Goal: Task Accomplishment & Management: Use online tool/utility

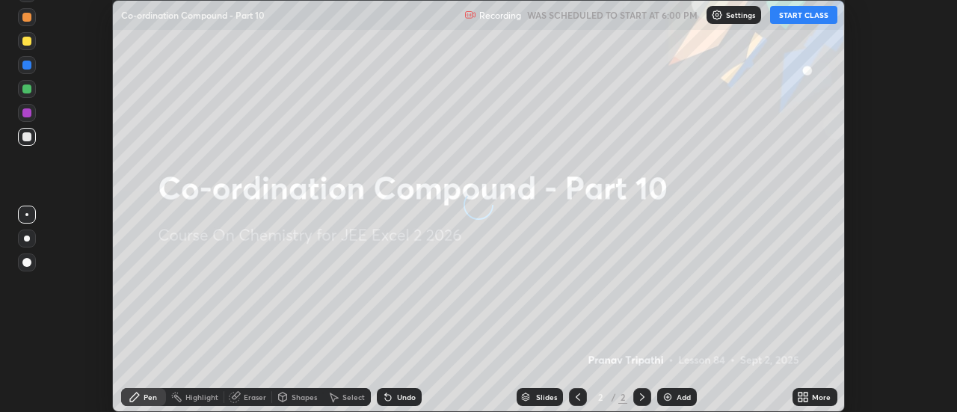
scroll to position [412, 956]
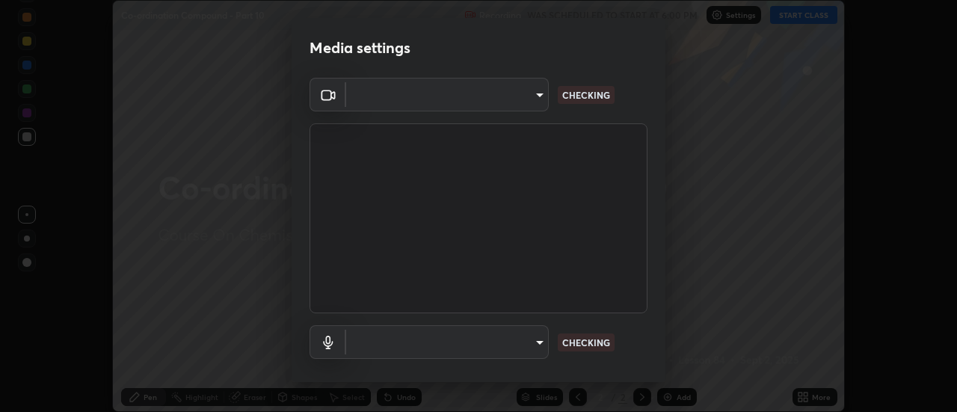
type input "f4ea8680b79eb92e15555447595460d1008e84c9b25948f1cd1a12945e44a0fe"
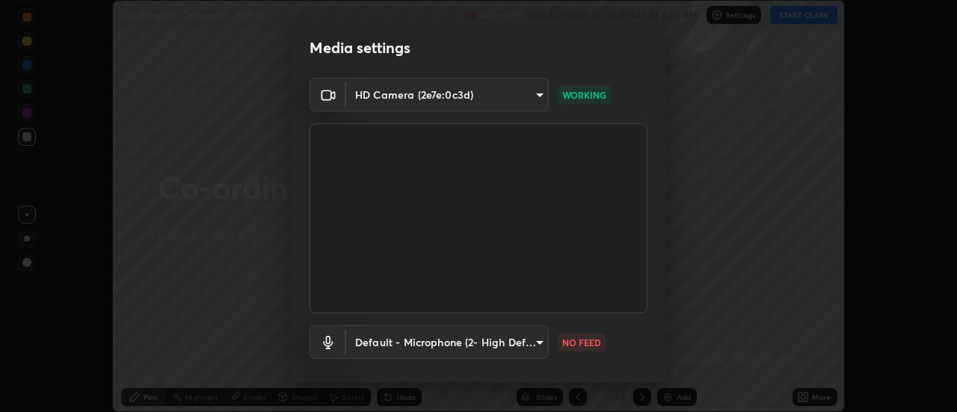
click at [490, 342] on body "Erase all Co-ordination Compound - Part 10 Recording WAS SCHEDULED TO START AT …" at bounding box center [478, 206] width 957 height 412
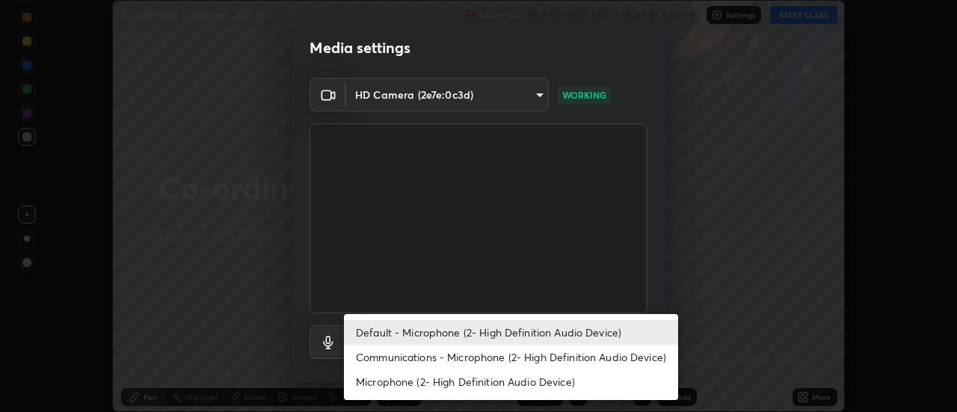
click at [457, 350] on li "Communications - Microphone (2- High Definition Audio Device)" at bounding box center [511, 357] width 334 height 25
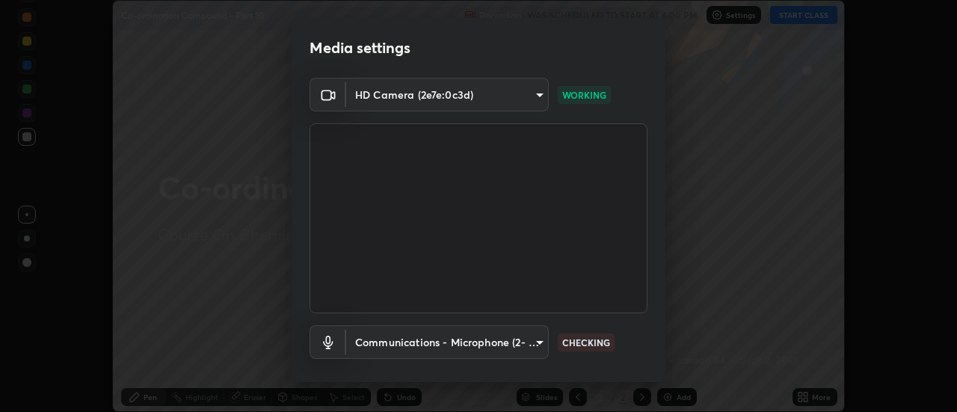
click at [471, 342] on body "Erase all Co-ordination Compound - Part 10 Recording WAS SCHEDULED TO START AT …" at bounding box center [478, 206] width 957 height 412
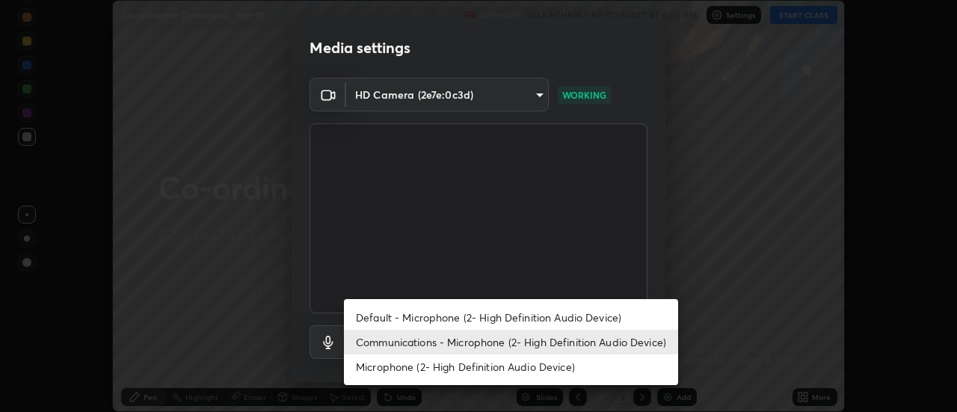
click at [475, 311] on li "Default - Microphone (2- High Definition Audio Device)" at bounding box center [511, 317] width 334 height 25
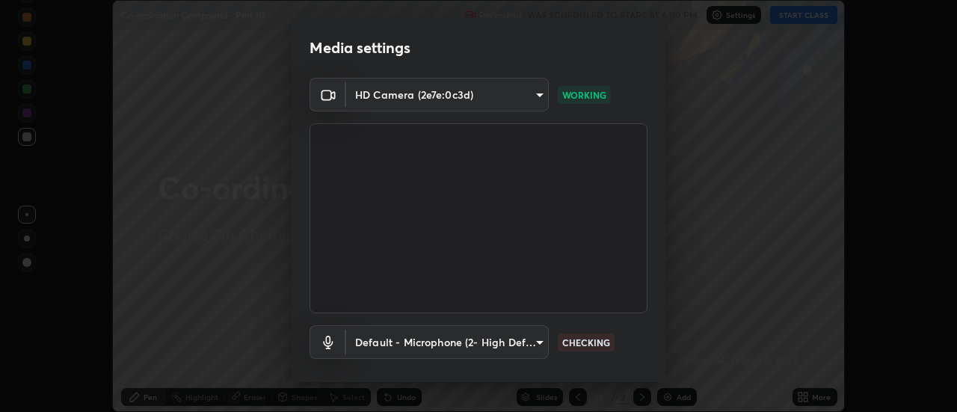
type input "default"
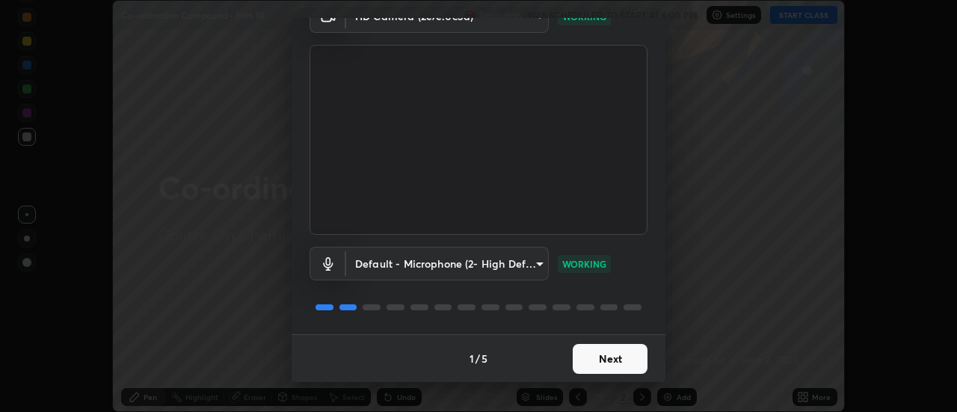
click at [612, 362] on button "Next" at bounding box center [609, 359] width 75 height 30
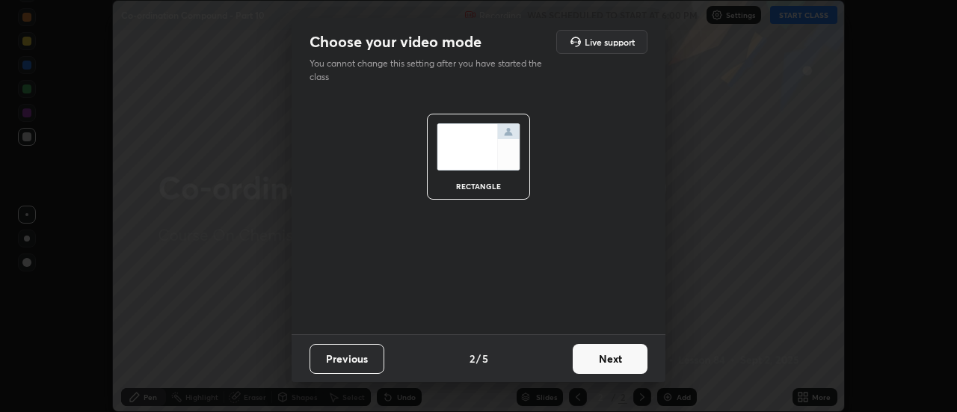
click at [623, 362] on button "Next" at bounding box center [609, 359] width 75 height 30
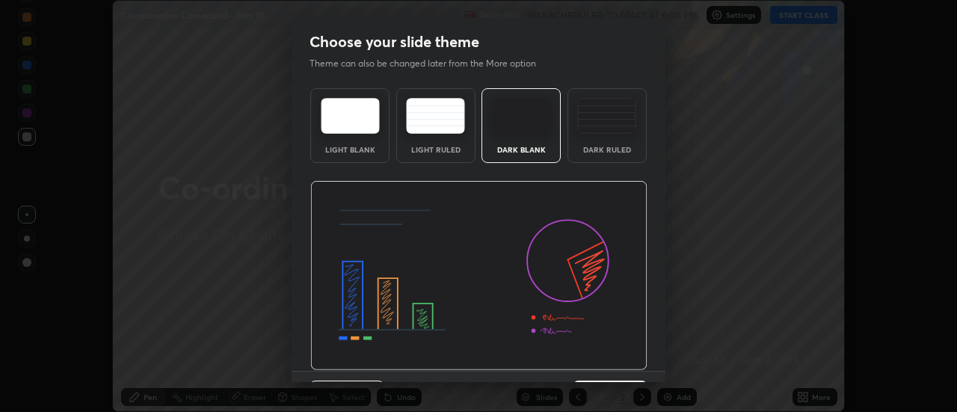
scroll to position [37, 0]
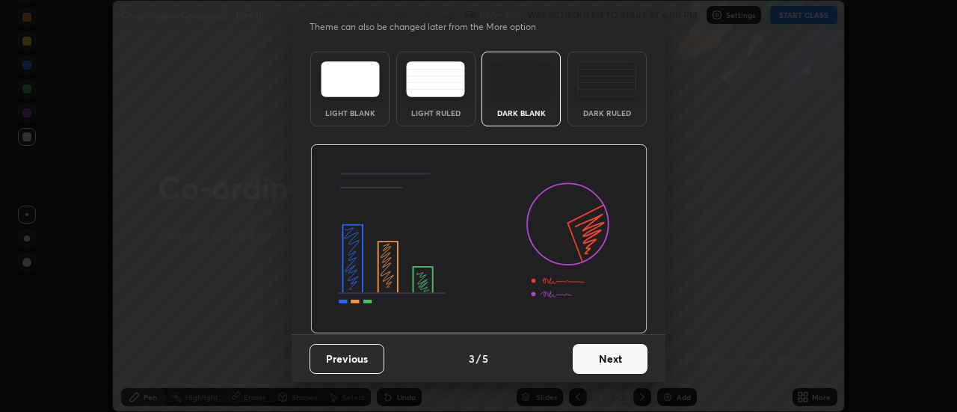
click at [633, 362] on button "Next" at bounding box center [609, 359] width 75 height 30
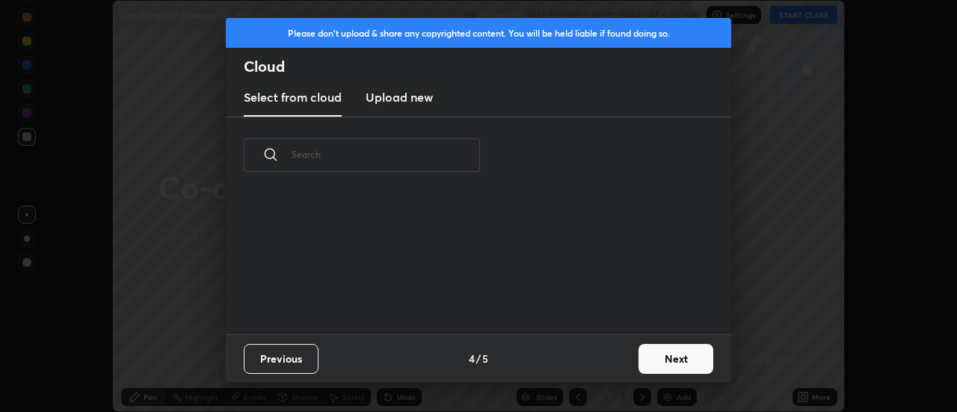
scroll to position [0, 0]
click at [698, 365] on button "Next" at bounding box center [675, 359] width 75 height 30
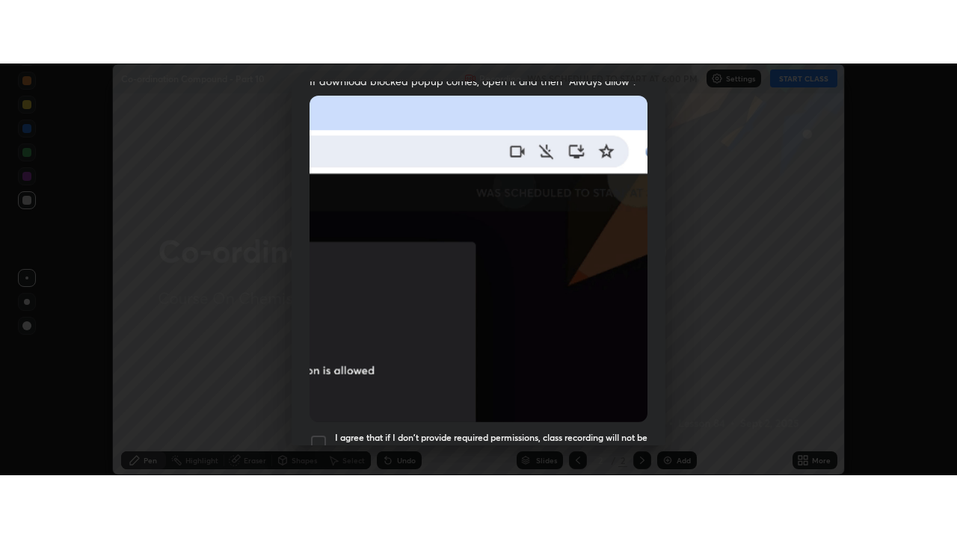
scroll to position [383, 0]
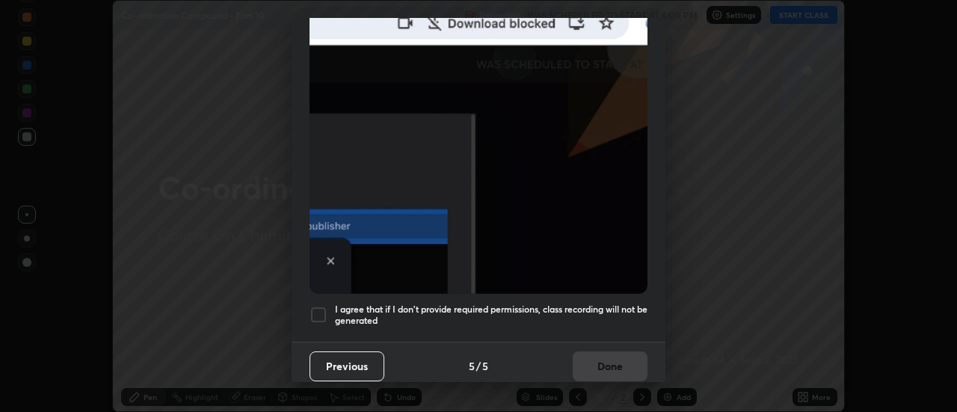
click at [318, 309] on div at bounding box center [318, 315] width 18 height 18
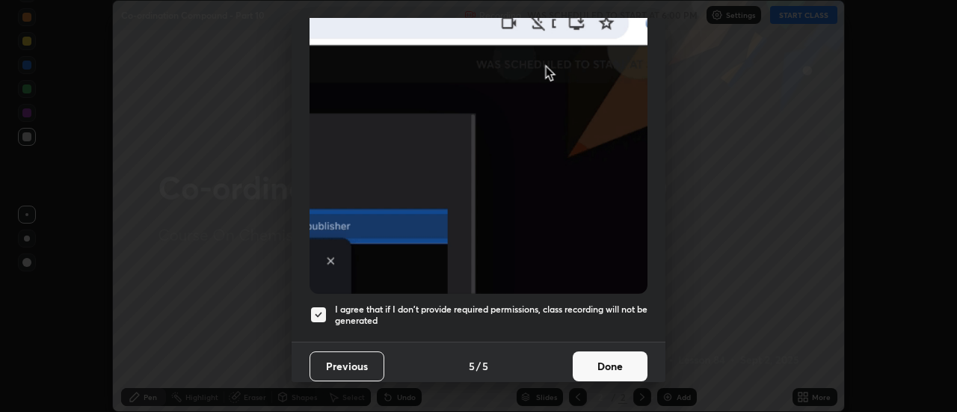
click at [607, 362] on button "Done" at bounding box center [609, 366] width 75 height 30
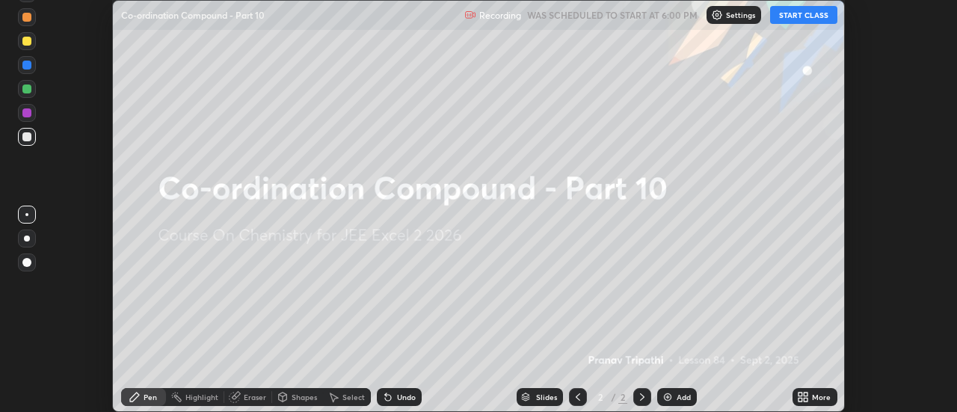
click at [803, 396] on icon at bounding box center [803, 397] width 12 height 12
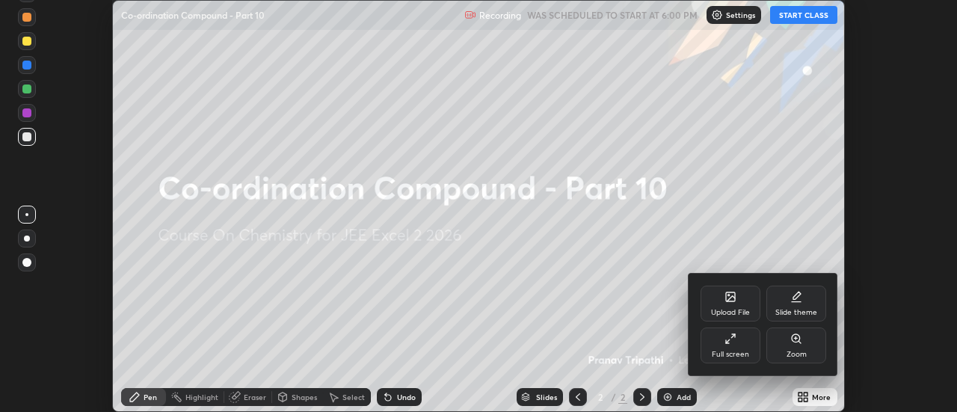
click at [738, 344] on div "Full screen" at bounding box center [730, 345] width 60 height 36
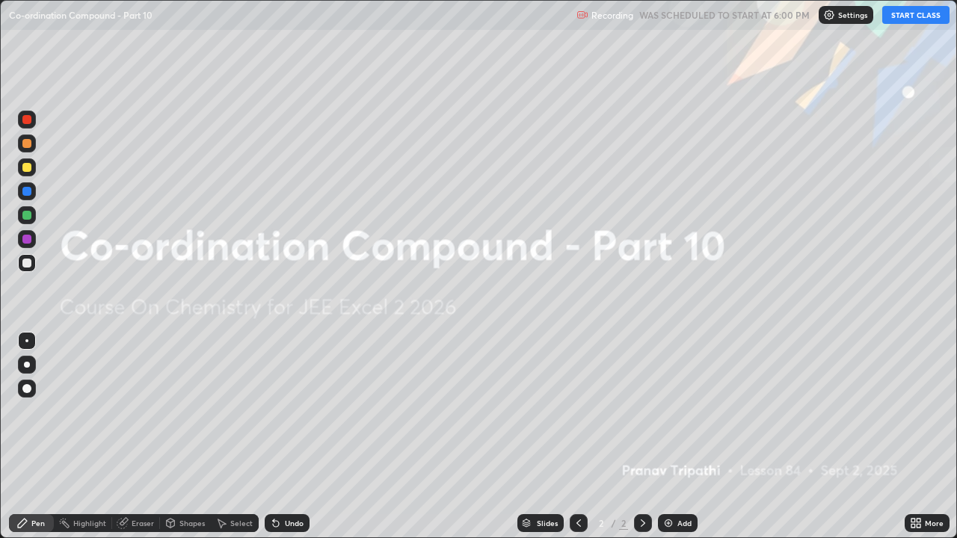
scroll to position [538, 957]
click at [904, 16] on button "START CLASS" at bounding box center [915, 15] width 67 height 18
click at [682, 411] on div "Add" at bounding box center [678, 523] width 40 height 18
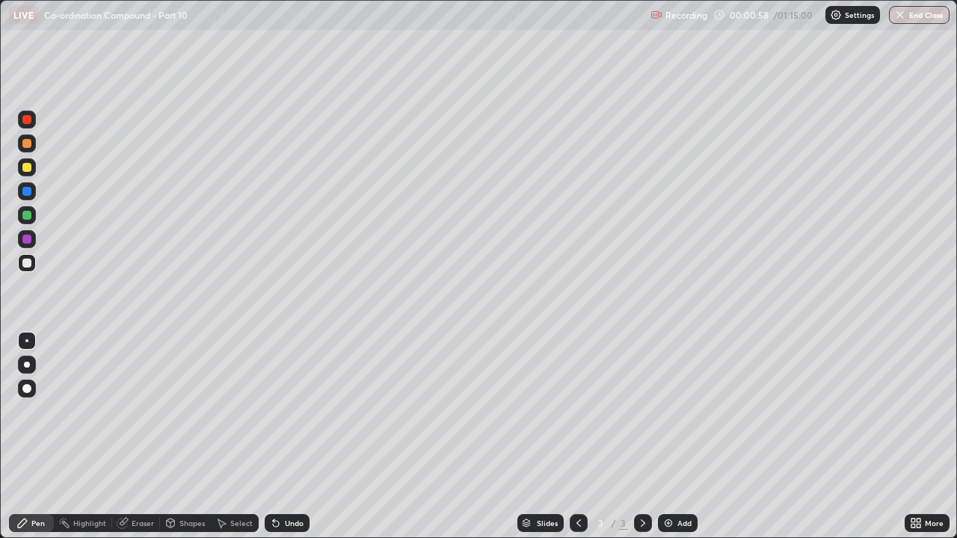
click at [30, 239] on div at bounding box center [26, 239] width 9 height 9
click at [25, 262] on div at bounding box center [26, 263] width 9 height 9
click at [675, 411] on div "Add" at bounding box center [678, 523] width 40 height 18
click at [29, 169] on div at bounding box center [26, 167] width 9 height 9
click at [680, 411] on div "Add" at bounding box center [684, 522] width 14 height 7
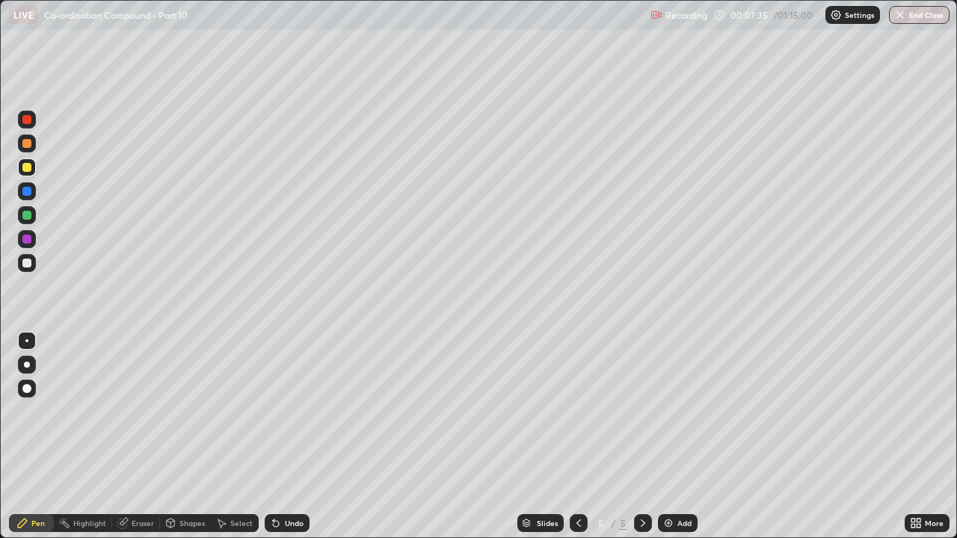
click at [29, 214] on div at bounding box center [26, 215] width 9 height 9
click at [25, 167] on div at bounding box center [26, 167] width 9 height 9
click at [577, 411] on icon at bounding box center [578, 523] width 12 height 12
click at [575, 411] on icon at bounding box center [578, 523] width 12 height 12
click at [641, 411] on icon at bounding box center [643, 523] width 12 height 12
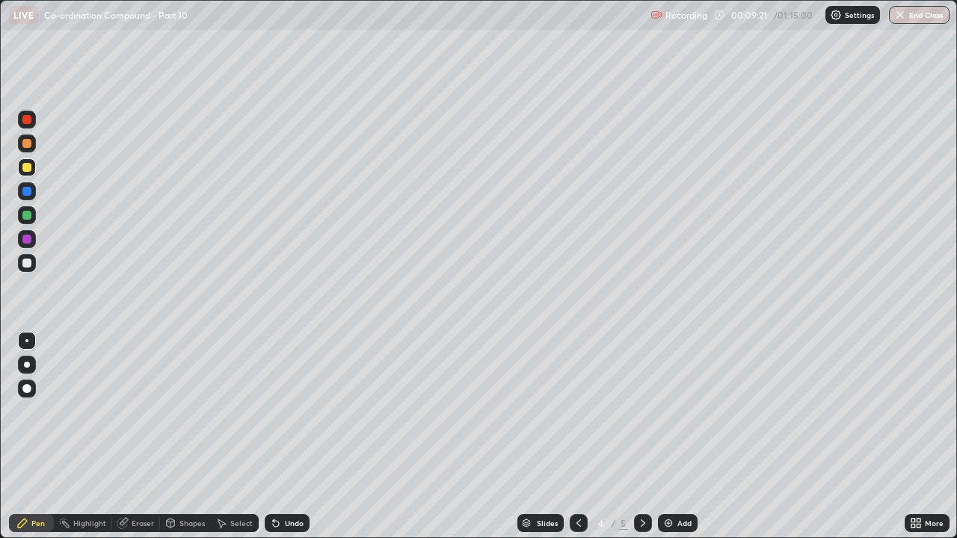
click at [643, 411] on icon at bounding box center [643, 523] width 12 height 12
click at [87, 411] on div "Highlight" at bounding box center [83, 523] width 58 height 18
click at [39, 411] on div "Pen" at bounding box center [31, 523] width 45 height 18
click at [668, 411] on img at bounding box center [668, 523] width 12 height 12
click at [27, 214] on div at bounding box center [26, 215] width 9 height 9
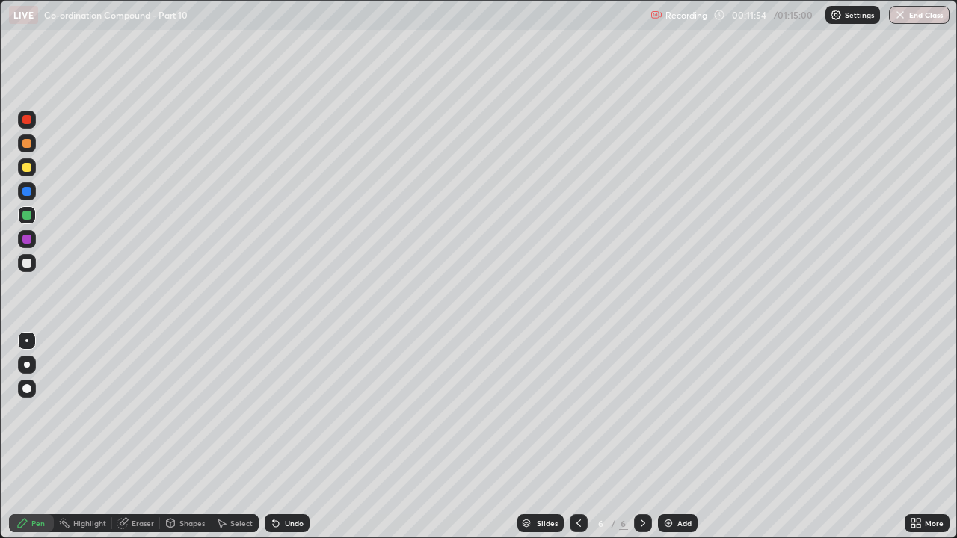
click at [26, 170] on div at bounding box center [26, 167] width 9 height 9
click at [143, 411] on div "Eraser" at bounding box center [143, 522] width 22 height 7
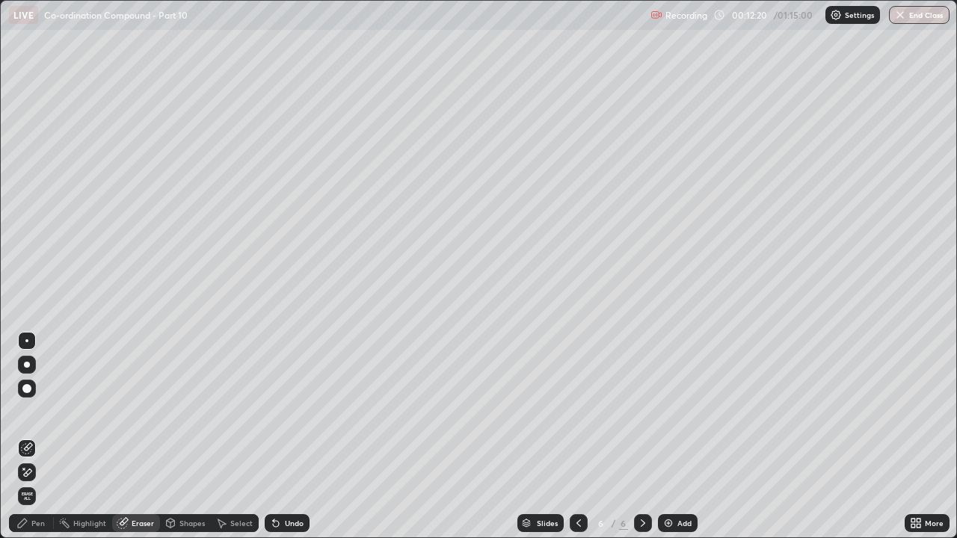
click at [89, 411] on div "Highlight" at bounding box center [89, 522] width 33 height 7
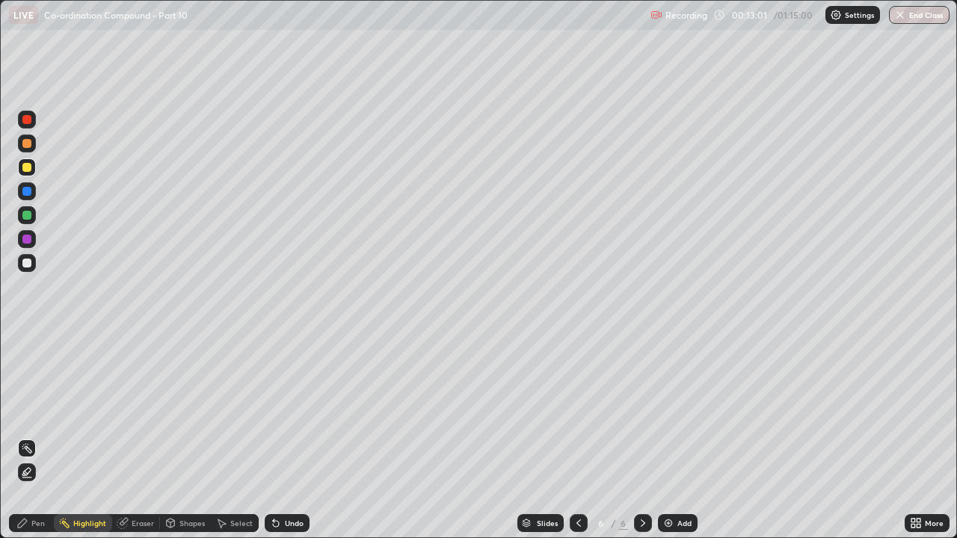
click at [29, 241] on div at bounding box center [26, 239] width 9 height 9
click at [37, 411] on div "Pen" at bounding box center [37, 522] width 13 height 7
click at [27, 167] on div at bounding box center [26, 167] width 9 height 9
click at [29, 145] on div at bounding box center [26, 143] width 9 height 9
click at [28, 168] on div at bounding box center [26, 167] width 9 height 9
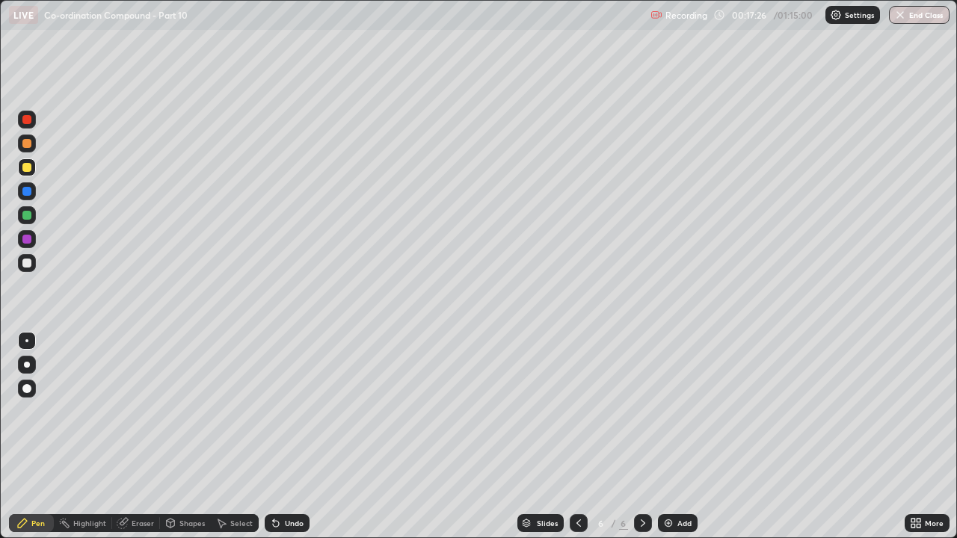
click at [677, 411] on div "Add" at bounding box center [684, 522] width 14 height 7
click at [34, 214] on div at bounding box center [27, 215] width 18 height 18
click at [578, 411] on icon at bounding box center [578, 523] width 12 height 12
click at [673, 411] on img at bounding box center [668, 523] width 12 height 12
click at [575, 411] on icon at bounding box center [578, 523] width 12 height 12
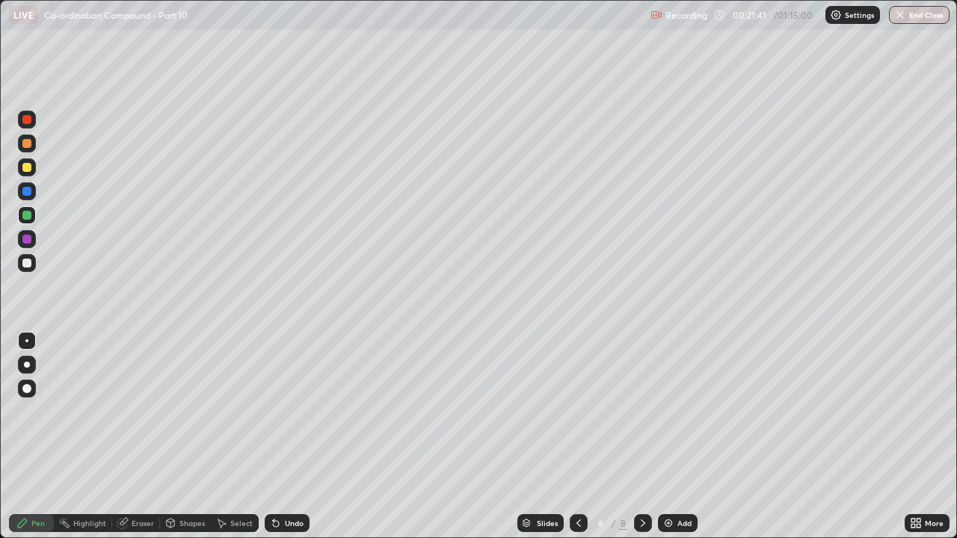
click at [86, 411] on div "Highlight" at bounding box center [89, 522] width 33 height 7
click at [641, 411] on icon at bounding box center [643, 523] width 12 height 12
click at [41, 411] on div "Pen" at bounding box center [37, 522] width 13 height 7
click at [22, 167] on div at bounding box center [26, 167] width 9 height 9
click at [28, 261] on div at bounding box center [26, 263] width 9 height 9
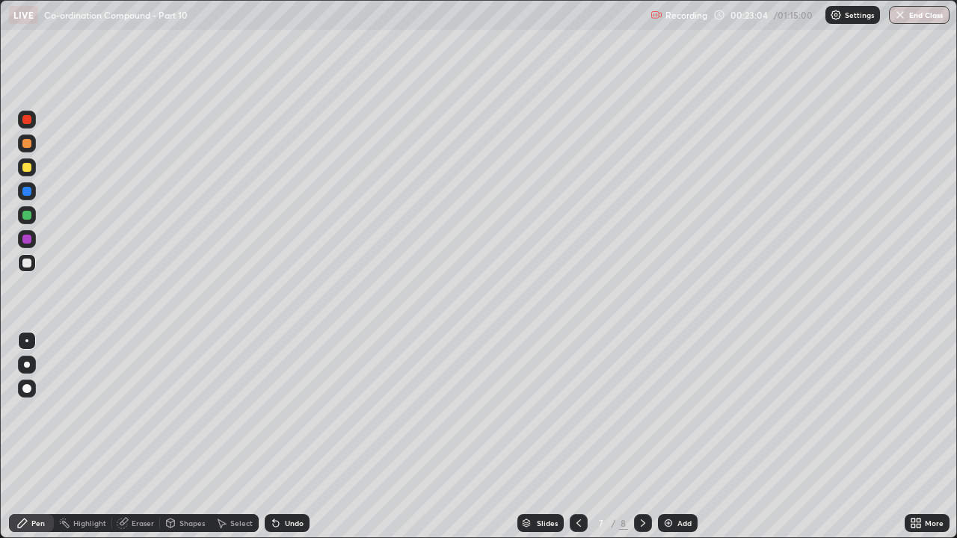
click at [28, 165] on div at bounding box center [26, 167] width 9 height 9
click at [32, 216] on div at bounding box center [27, 215] width 18 height 18
click at [93, 411] on div "Highlight" at bounding box center [89, 522] width 33 height 7
click at [42, 411] on div "Pen" at bounding box center [31, 523] width 45 height 18
click at [34, 264] on div at bounding box center [27, 263] width 18 height 18
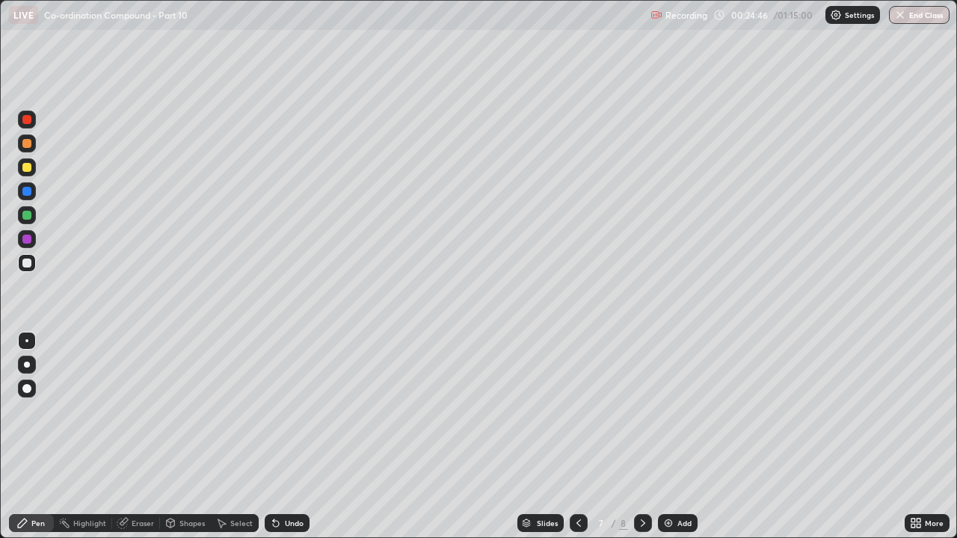
click at [668, 411] on img at bounding box center [668, 523] width 12 height 12
click at [25, 141] on div at bounding box center [26, 143] width 9 height 9
click at [29, 263] on div at bounding box center [26, 263] width 9 height 9
click at [135, 411] on div "Eraser" at bounding box center [136, 523] width 48 height 18
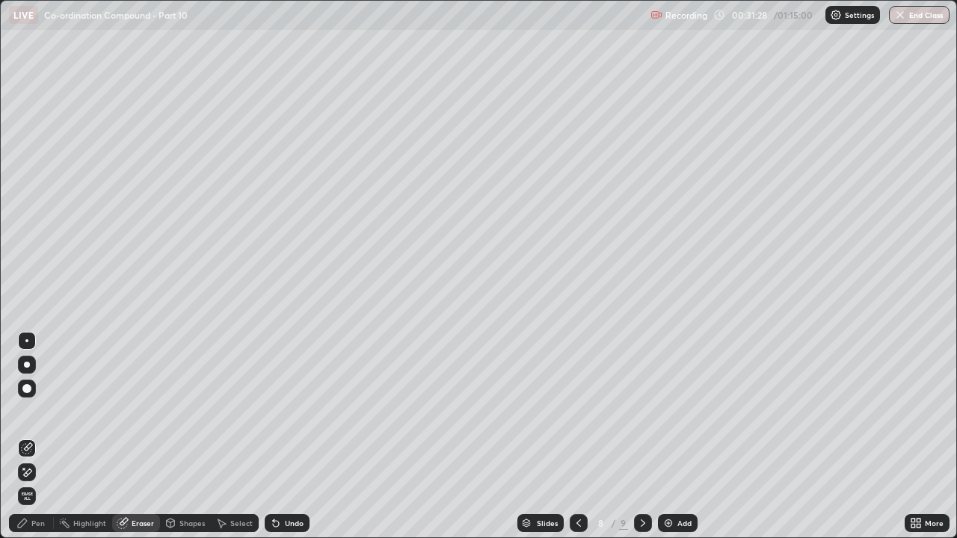
click at [38, 411] on div "Pen" at bounding box center [37, 522] width 13 height 7
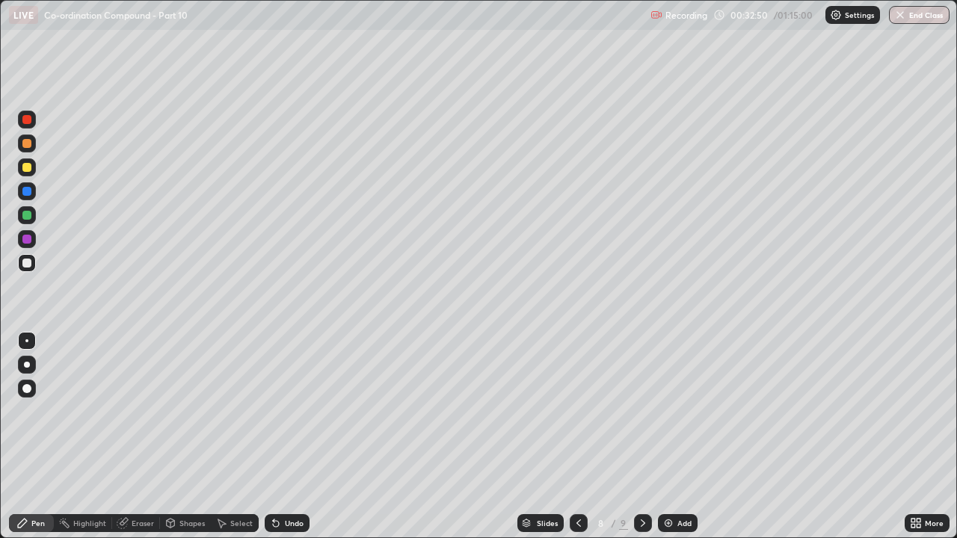
click at [679, 411] on div "Add" at bounding box center [684, 522] width 14 height 7
click at [28, 213] on div at bounding box center [26, 215] width 9 height 9
click at [27, 146] on div at bounding box center [26, 143] width 9 height 9
click at [673, 411] on div "Add" at bounding box center [678, 523] width 40 height 18
click at [143, 411] on div "Eraser" at bounding box center [136, 523] width 48 height 18
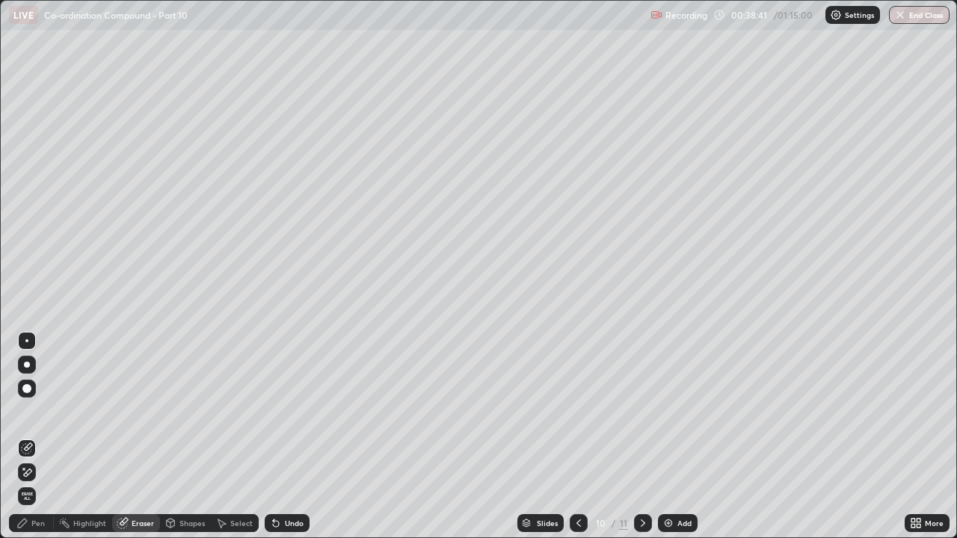
click at [37, 411] on div "Pen" at bounding box center [31, 523] width 45 height 18
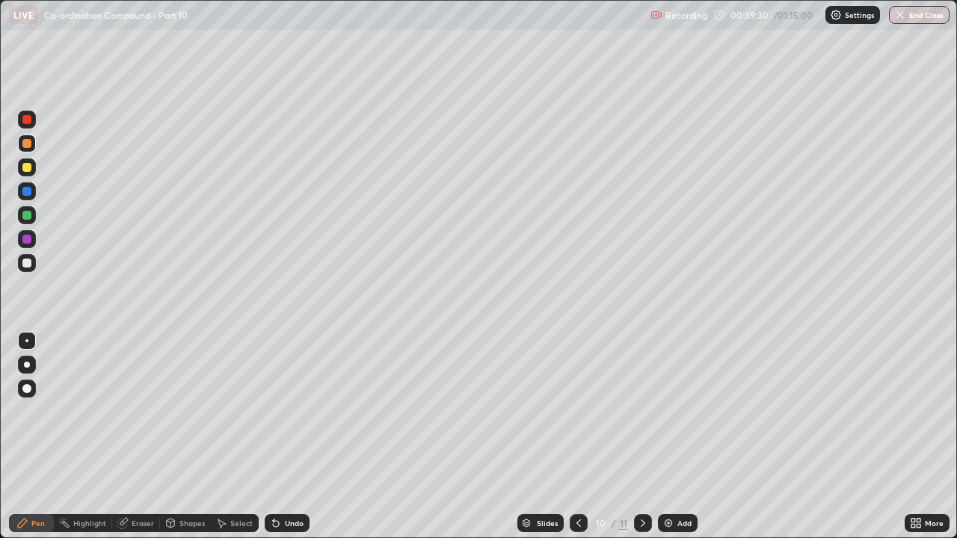
click at [34, 169] on div at bounding box center [27, 167] width 18 height 18
click at [29, 122] on div at bounding box center [26, 119] width 9 height 9
click at [675, 411] on div "Add" at bounding box center [678, 523] width 40 height 18
click at [673, 411] on div "Add" at bounding box center [678, 523] width 40 height 18
click at [31, 261] on div at bounding box center [26, 263] width 9 height 9
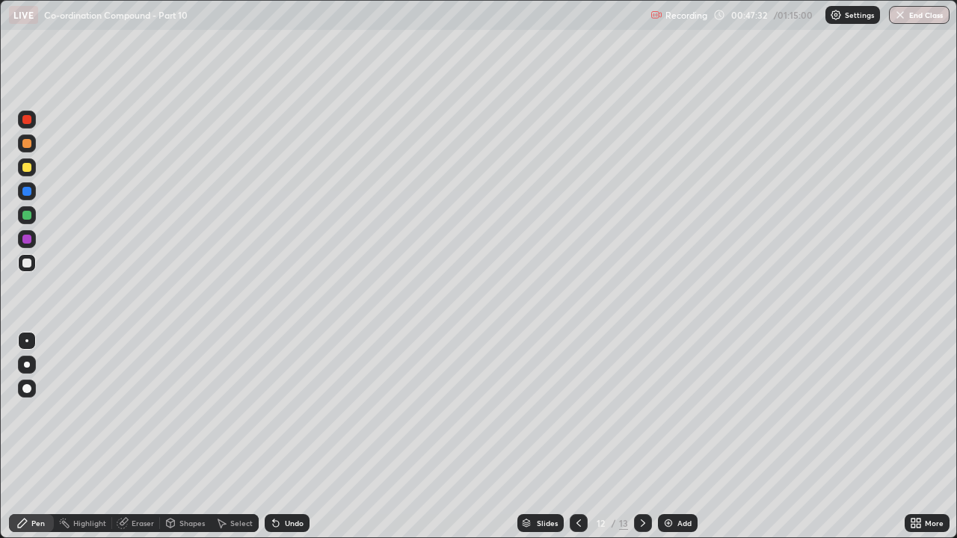
click at [26, 143] on div at bounding box center [26, 143] width 9 height 9
click at [27, 120] on div at bounding box center [26, 119] width 9 height 9
click at [673, 411] on div "Add" at bounding box center [678, 523] width 40 height 18
click at [28, 170] on div at bounding box center [26, 167] width 9 height 9
click at [676, 411] on div "Add" at bounding box center [678, 523] width 40 height 18
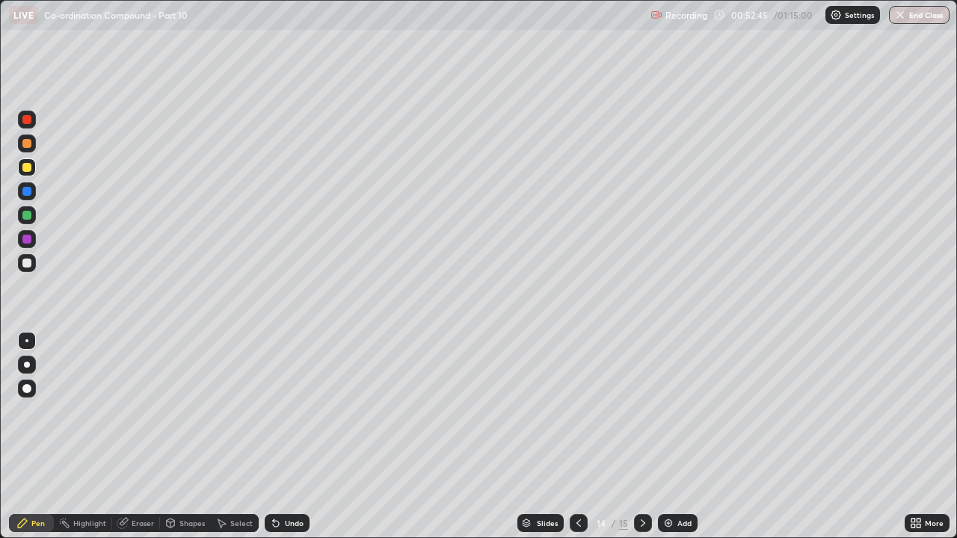
click at [28, 142] on div at bounding box center [26, 143] width 9 height 9
click at [28, 170] on div at bounding box center [26, 167] width 9 height 9
click at [28, 215] on div at bounding box center [26, 215] width 9 height 9
click at [672, 411] on img at bounding box center [668, 523] width 12 height 12
click at [28, 170] on div at bounding box center [26, 167] width 9 height 9
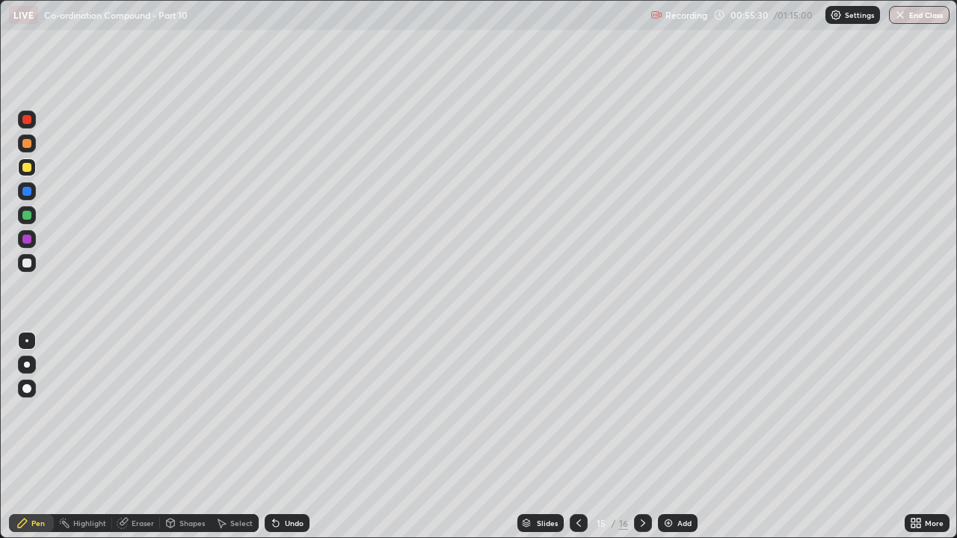
click at [25, 214] on div at bounding box center [26, 215] width 9 height 9
click at [28, 146] on div at bounding box center [26, 143] width 9 height 9
click at [26, 121] on div at bounding box center [26, 119] width 9 height 9
click at [26, 261] on div at bounding box center [26, 263] width 9 height 9
click at [32, 239] on div at bounding box center [27, 239] width 18 height 18
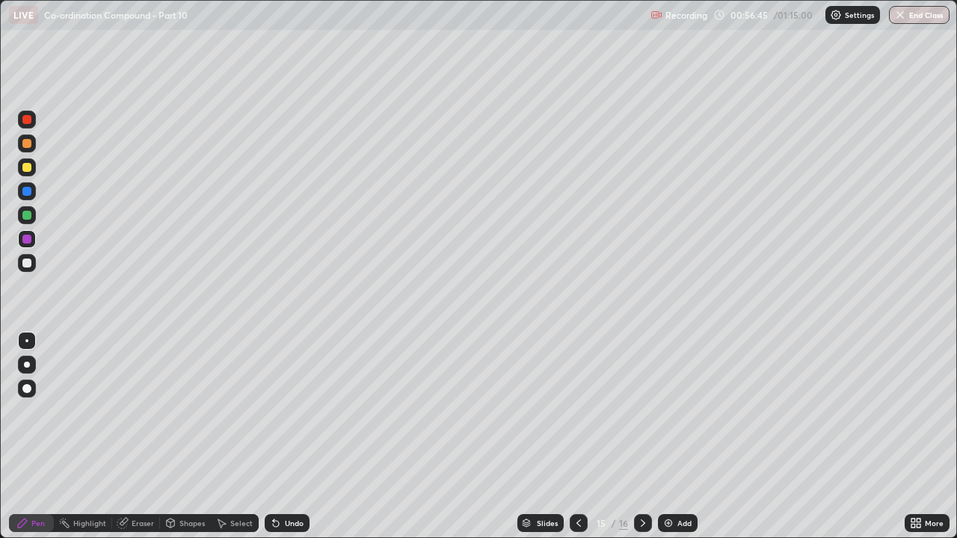
click at [143, 411] on div "Eraser" at bounding box center [143, 522] width 22 height 7
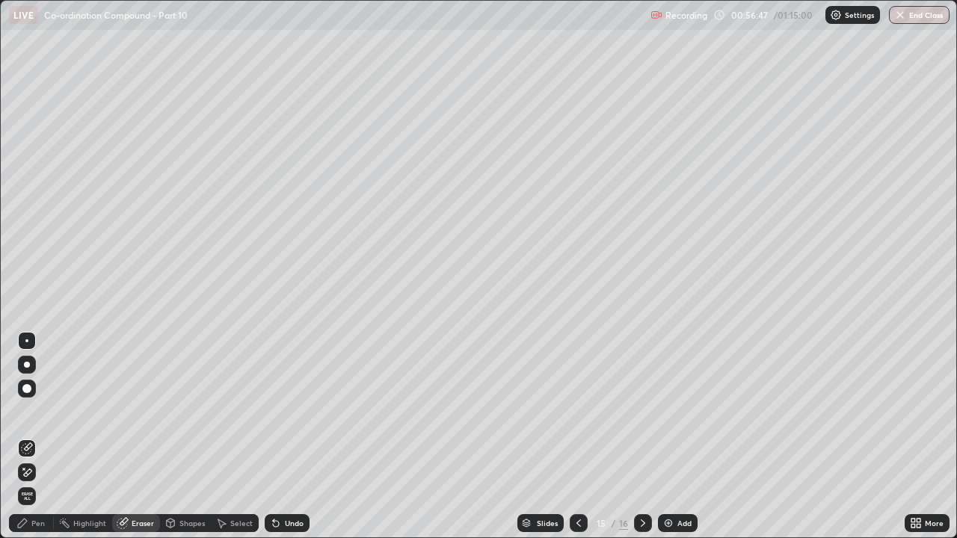
click at [29, 411] on div "Pen" at bounding box center [31, 523] width 45 height 18
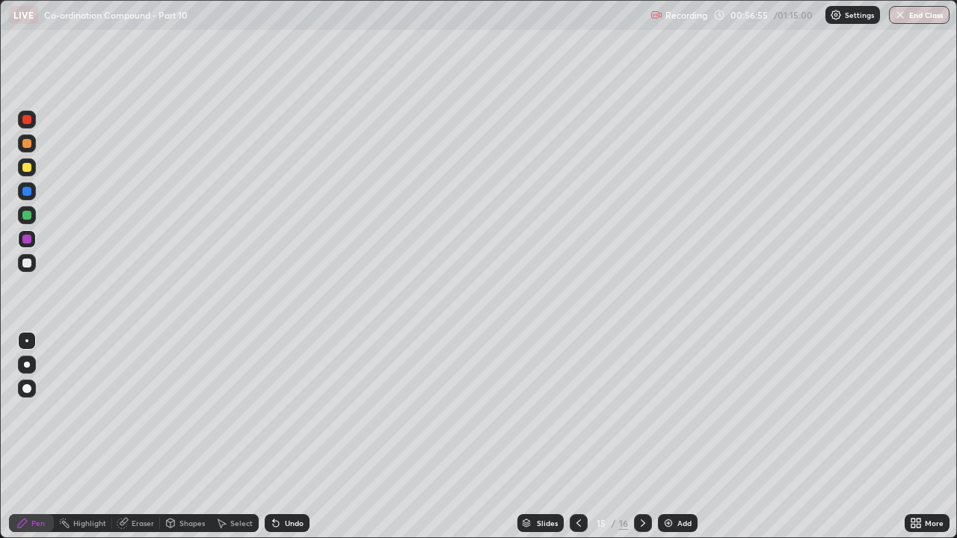
click at [33, 174] on div at bounding box center [27, 167] width 18 height 18
click at [577, 411] on icon at bounding box center [578, 523] width 12 height 12
click at [643, 411] on icon at bounding box center [642, 522] width 4 height 7
click at [577, 411] on icon at bounding box center [578, 523] width 12 height 12
click at [639, 411] on div at bounding box center [643, 523] width 18 height 18
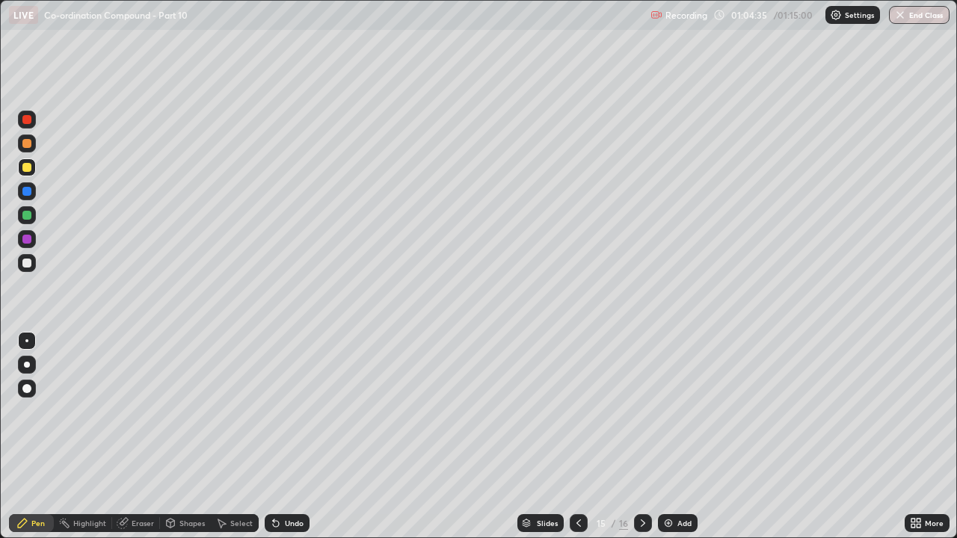
click at [575, 411] on icon at bounding box center [578, 523] width 12 height 12
click at [641, 411] on icon at bounding box center [642, 522] width 4 height 7
click at [576, 411] on icon at bounding box center [578, 523] width 12 height 12
click at [31, 215] on div at bounding box center [26, 215] width 9 height 9
click at [28, 241] on div at bounding box center [26, 239] width 9 height 9
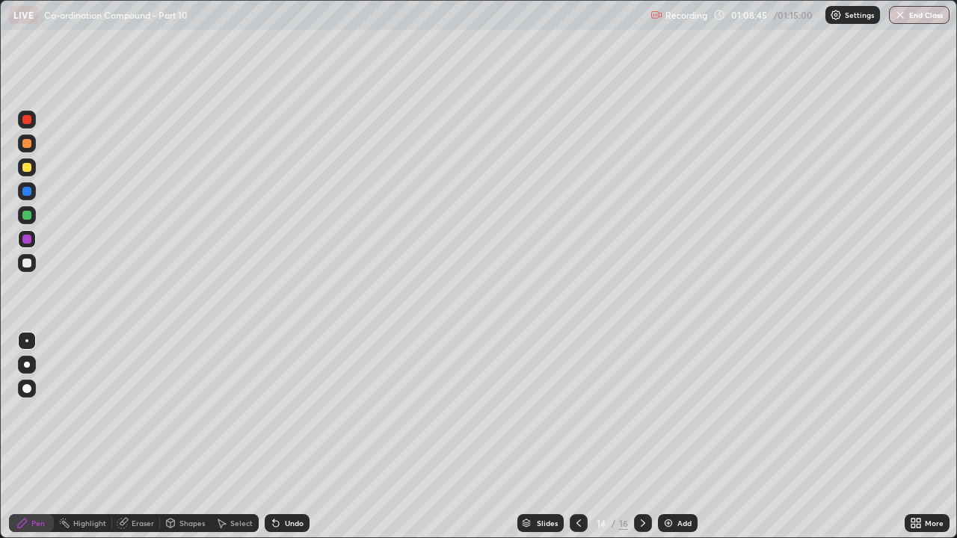
click at [27, 169] on div at bounding box center [26, 167] width 9 height 9
click at [134, 411] on div "Eraser" at bounding box center [143, 522] width 22 height 7
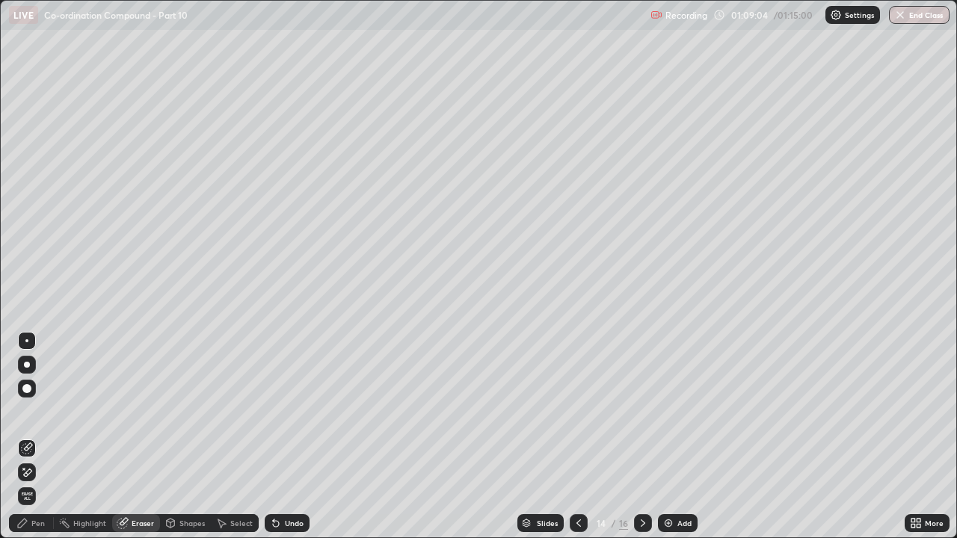
click at [45, 411] on div "Pen" at bounding box center [31, 523] width 45 height 18
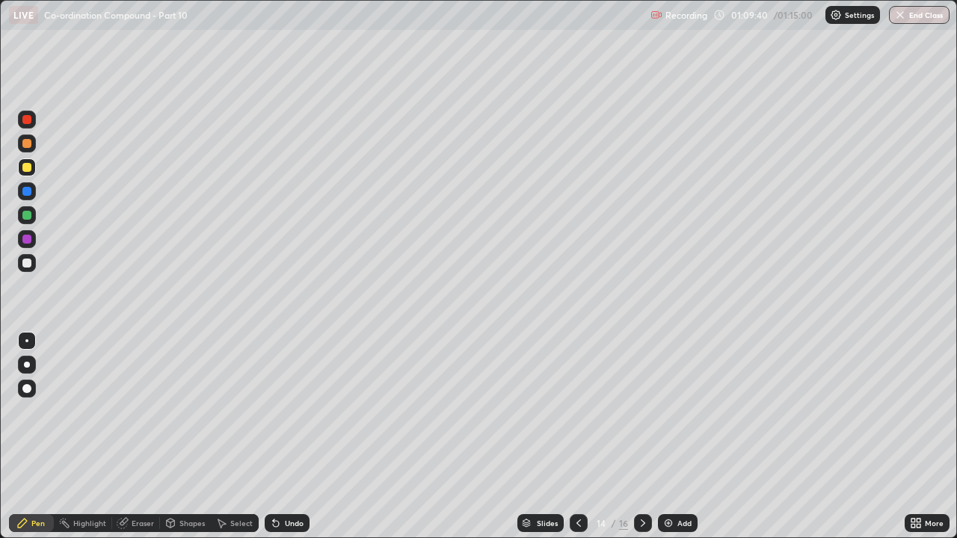
click at [640, 411] on icon at bounding box center [642, 522] width 4 height 7
click at [675, 411] on div "Add" at bounding box center [678, 523] width 40 height 18
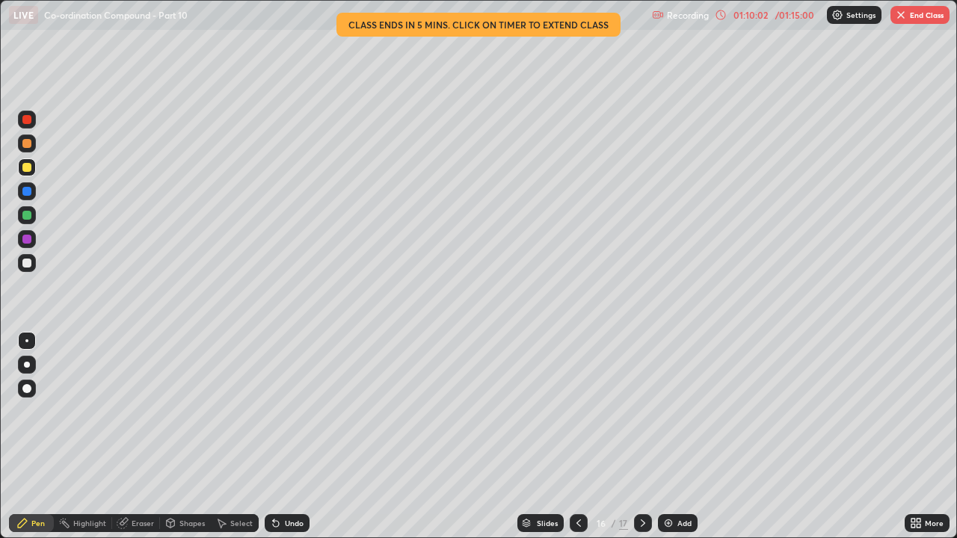
click at [138, 411] on div "Eraser" at bounding box center [136, 523] width 48 height 18
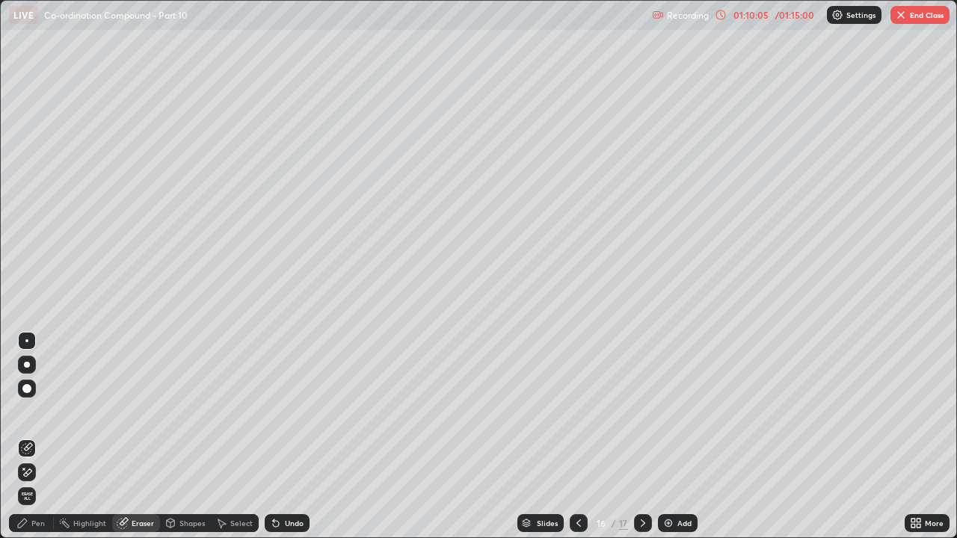
click at [37, 411] on div "Pen" at bounding box center [37, 522] width 13 height 7
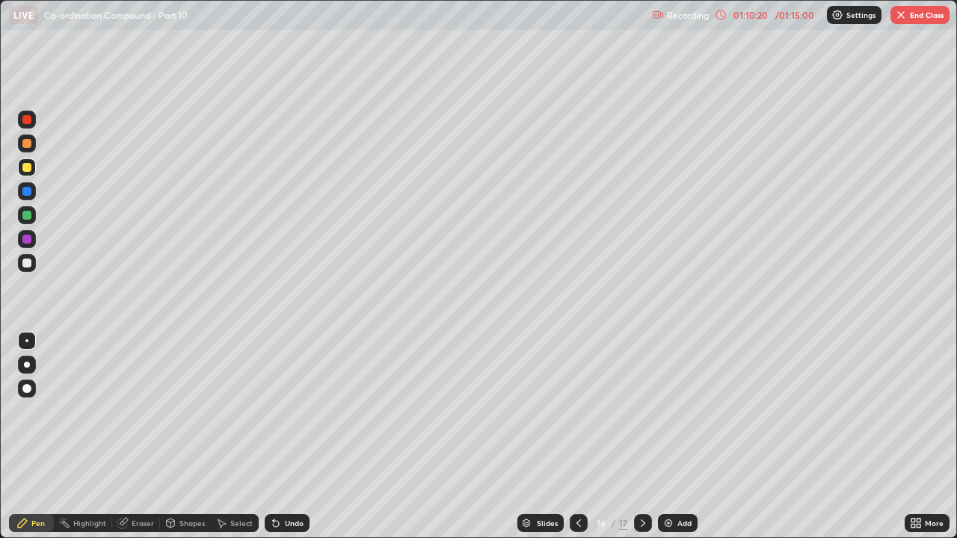
click at [26, 146] on div at bounding box center [26, 143] width 9 height 9
click at [920, 11] on button "End Class" at bounding box center [919, 15] width 59 height 18
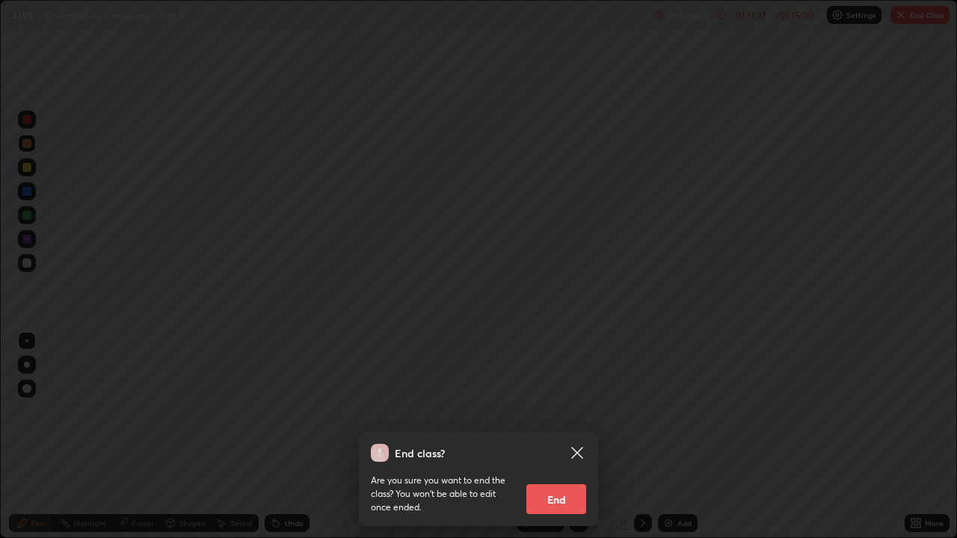
click at [557, 411] on button "End" at bounding box center [556, 499] width 60 height 30
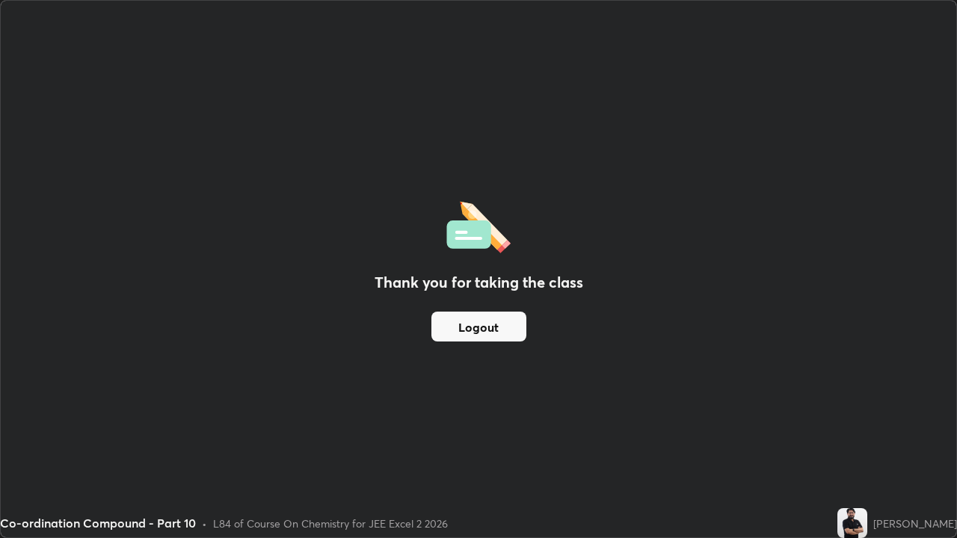
click at [492, 323] on button "Logout" at bounding box center [478, 327] width 95 height 30
